Goal: Find specific fact

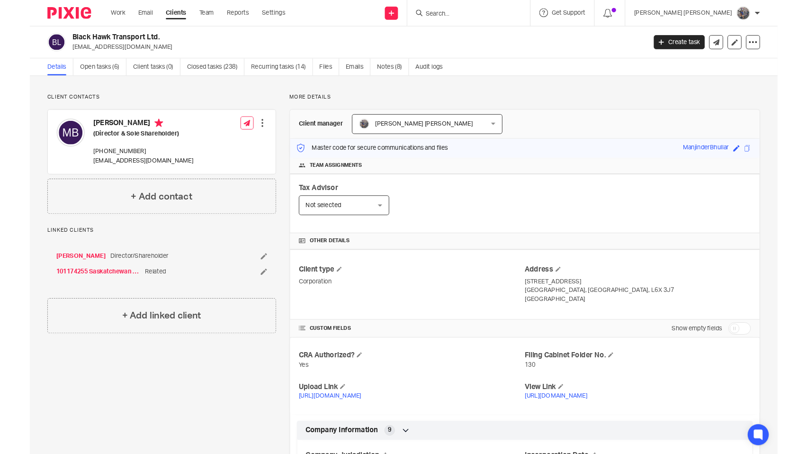
scroll to position [269, 0]
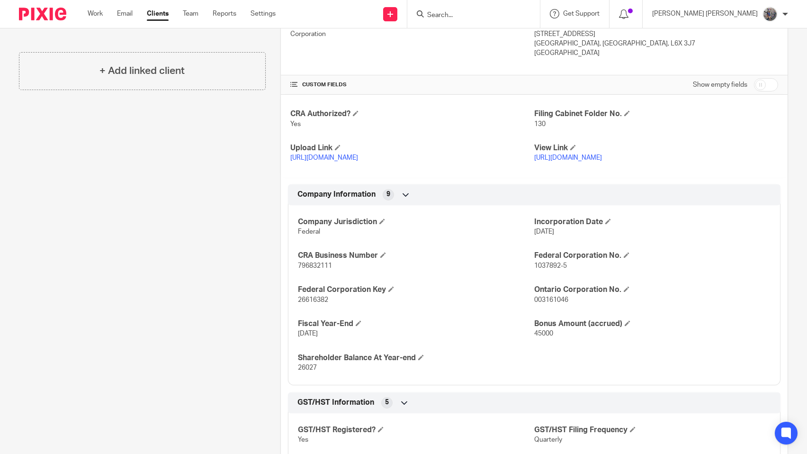
click at [511, 15] on input "Search" at bounding box center [468, 15] width 85 height 9
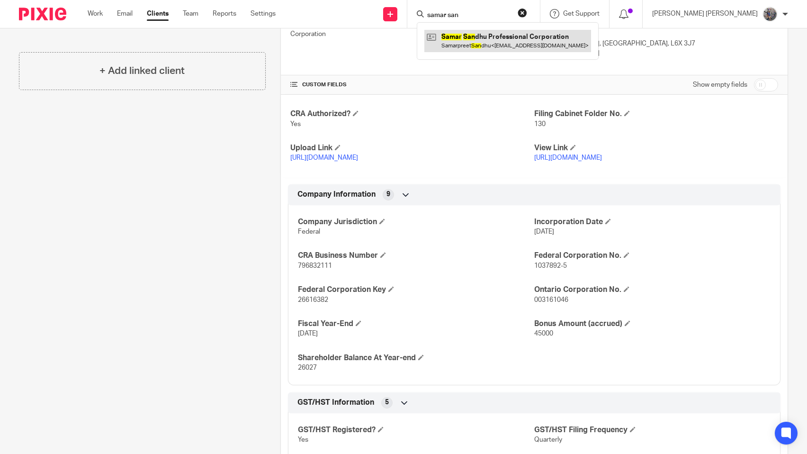
type input "samar san"
click at [526, 36] on link at bounding box center [507, 41] width 167 height 22
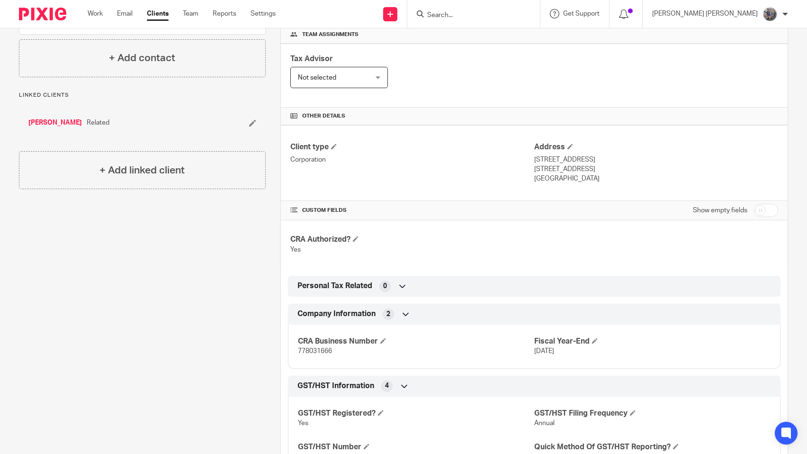
scroll to position [162, 0]
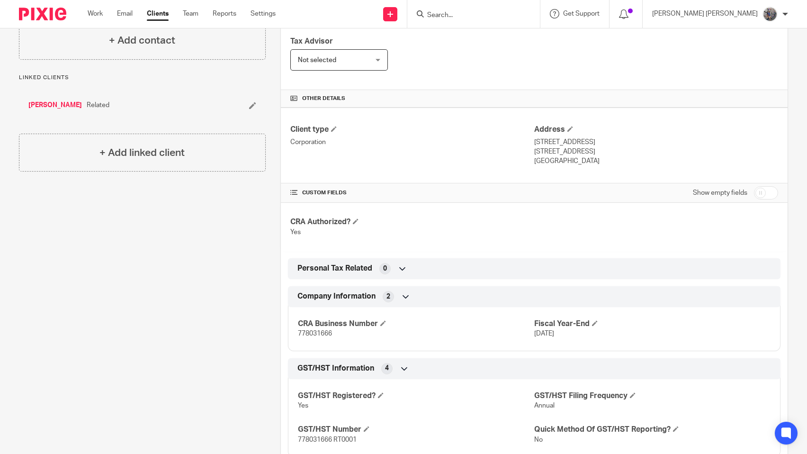
click at [314, 335] on span "778031666" at bounding box center [315, 333] width 34 height 7
copy span "778031666"
click at [512, 15] on input "Search" at bounding box center [468, 15] width 85 height 9
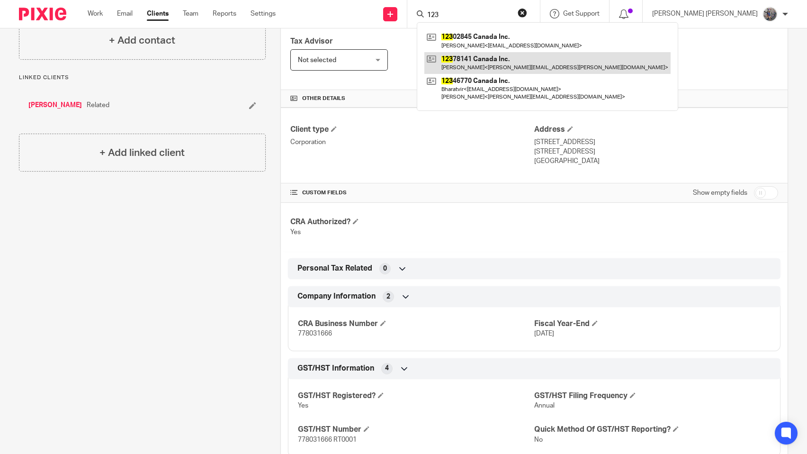
type input "123"
click at [520, 67] on link at bounding box center [547, 63] width 246 height 22
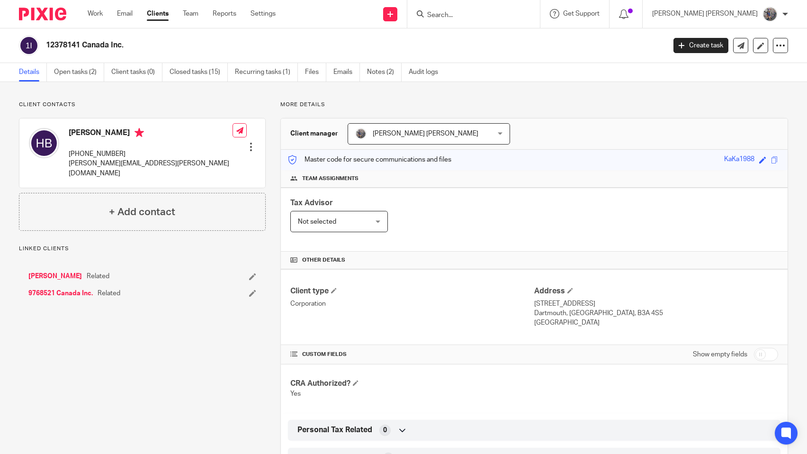
scroll to position [162, 0]
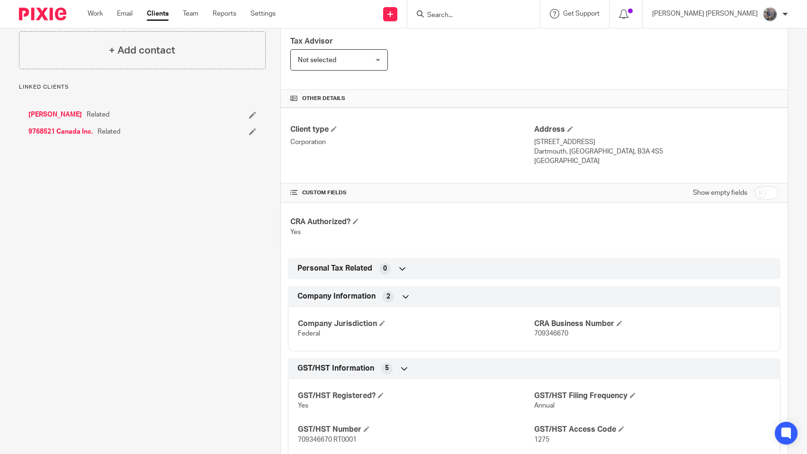
click at [551, 330] on p "709346670" at bounding box center [652, 333] width 236 height 9
copy span "709346670"
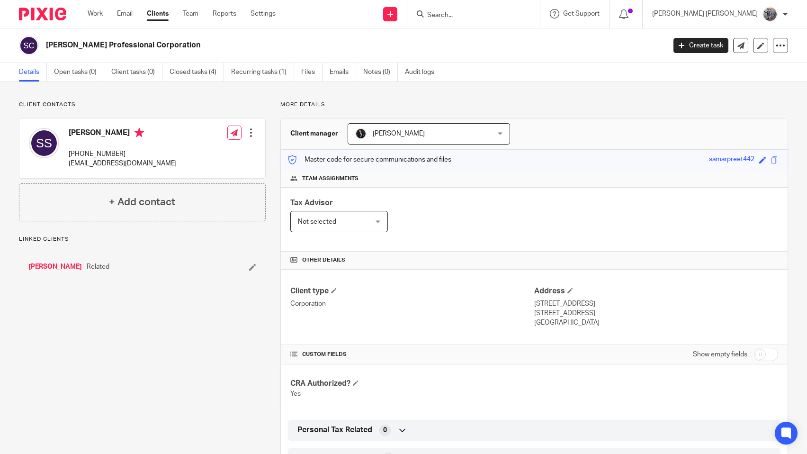
scroll to position [215, 0]
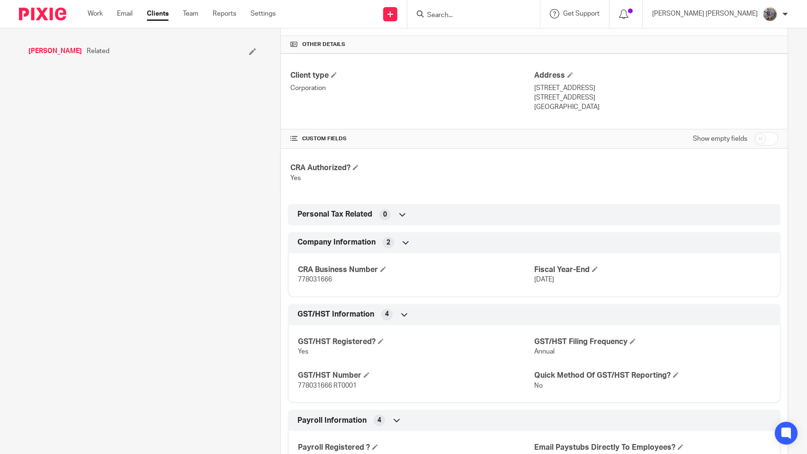
click at [315, 384] on span "778031666 RT0001" at bounding box center [327, 385] width 59 height 7
copy span "778031666"
click at [506, 11] on input "Search" at bounding box center [468, 15] width 85 height 9
type input "k"
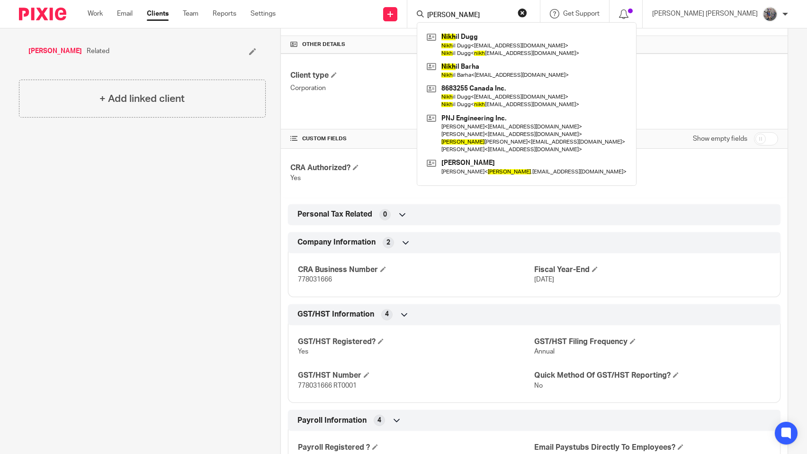
click at [511, 11] on input "[PERSON_NAME]" at bounding box center [468, 15] width 85 height 9
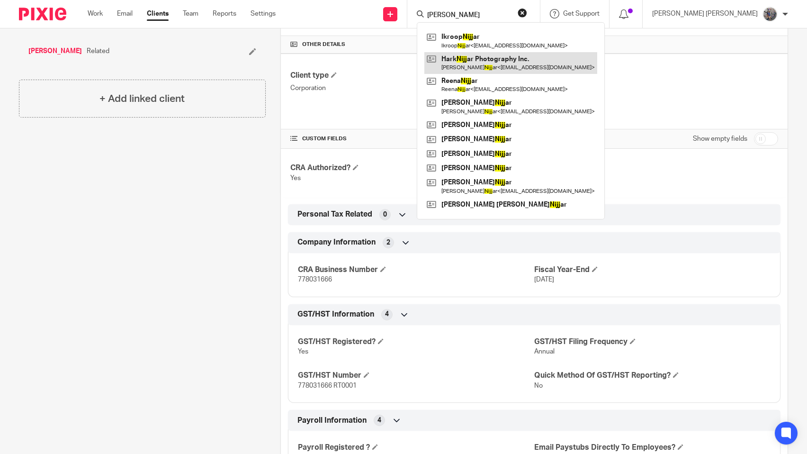
type input "hark nijj"
click at [511, 63] on link at bounding box center [510, 63] width 173 height 22
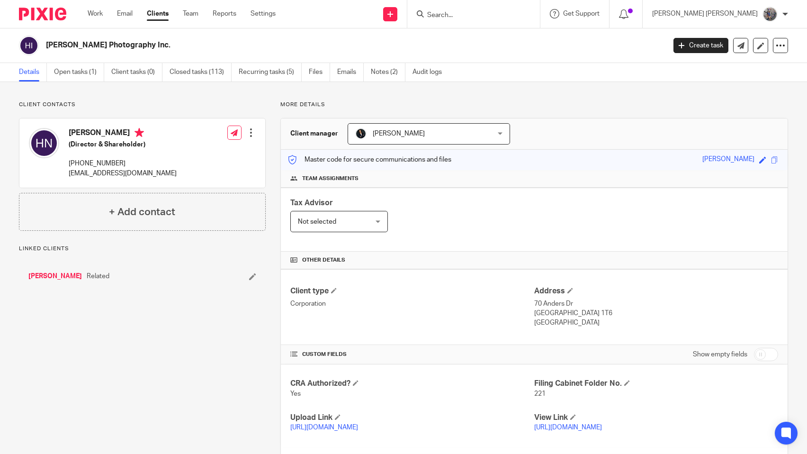
scroll to position [108, 0]
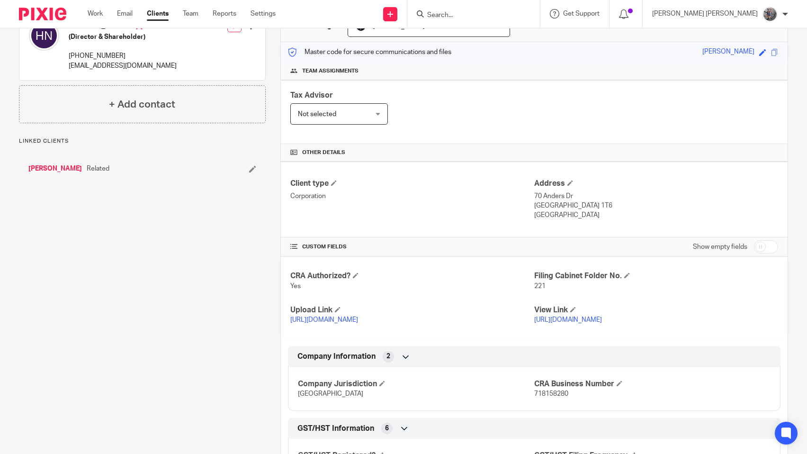
click at [542, 394] on span "718158280" at bounding box center [551, 393] width 34 height 7
copy span "718158280"
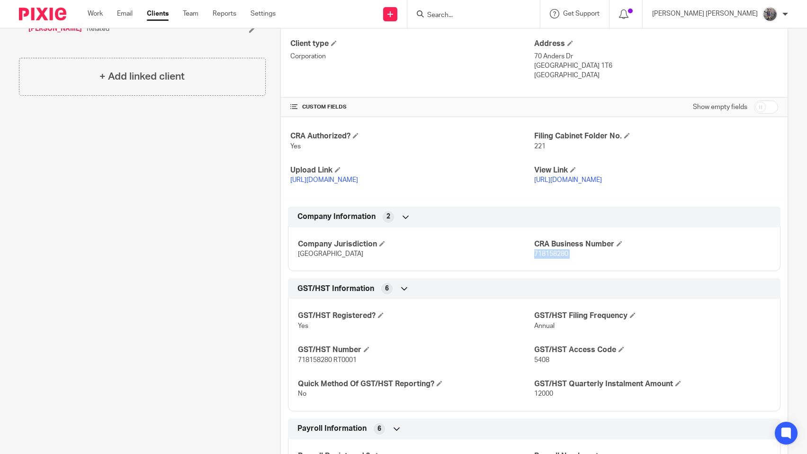
scroll to position [269, 0]
